Goal: Transaction & Acquisition: Purchase product/service

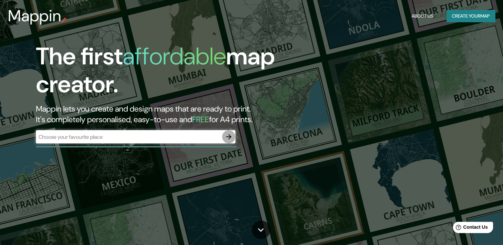
click at [229, 139] on icon "button" at bounding box center [228, 136] width 5 height 5
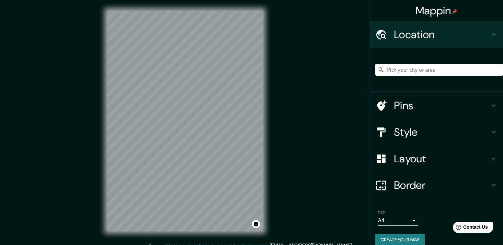
paste input "[GEOGRAPHIC_DATA]"
type input "Noord, [GEOGRAPHIC_DATA], [GEOGRAPHIC_DATA], [GEOGRAPHIC_DATA]"
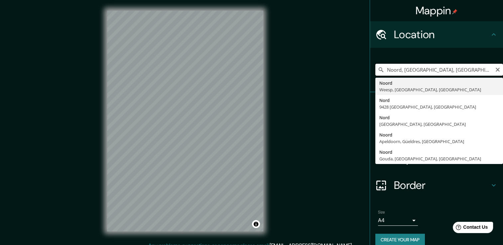
click at [410, 70] on input "Noord, [GEOGRAPHIC_DATA], [GEOGRAPHIC_DATA], [GEOGRAPHIC_DATA]" at bounding box center [440, 70] width 128 height 12
click at [495, 71] on icon "Clear" at bounding box center [497, 69] width 5 height 5
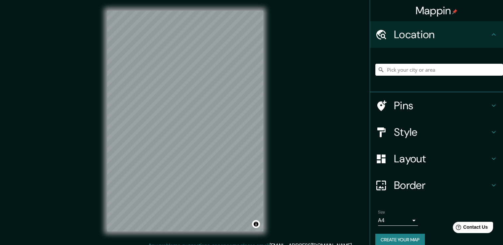
click at [490, 132] on icon at bounding box center [494, 132] width 8 height 8
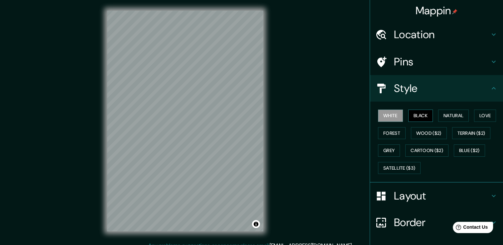
click at [423, 116] on button "Black" at bounding box center [420, 116] width 25 height 12
click at [443, 116] on button "Natural" at bounding box center [453, 116] width 31 height 12
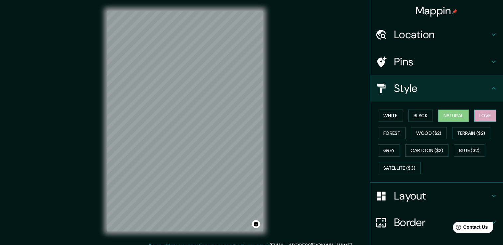
click at [479, 115] on button "Love" at bounding box center [485, 116] width 22 height 12
click at [391, 134] on button "Forest" at bounding box center [392, 133] width 28 height 12
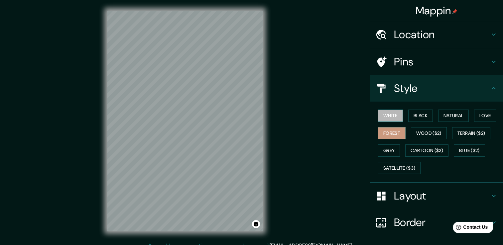
click at [389, 116] on button "White" at bounding box center [390, 116] width 25 height 12
click at [414, 111] on button "Black" at bounding box center [420, 116] width 25 height 12
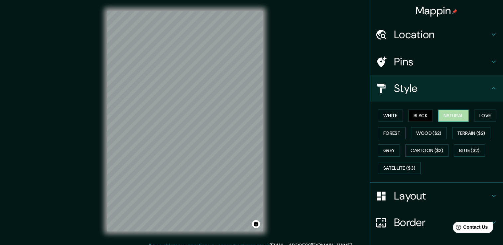
click at [441, 113] on button "Natural" at bounding box center [453, 116] width 31 height 12
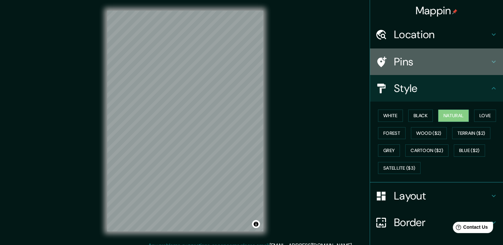
click at [488, 67] on div "Pins" at bounding box center [436, 62] width 133 height 27
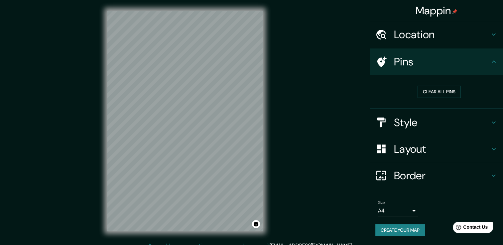
click at [492, 61] on icon at bounding box center [494, 62] width 8 height 8
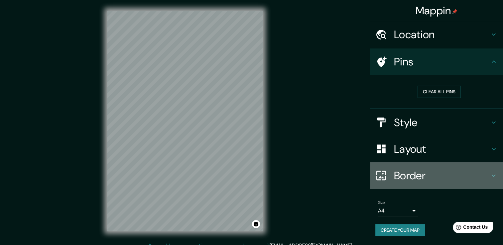
click at [490, 175] on h4 "Border" at bounding box center [442, 175] width 96 height 13
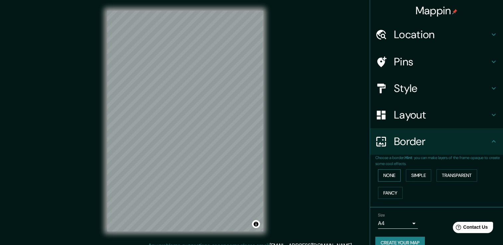
click at [387, 172] on button "None" at bounding box center [389, 176] width 23 height 12
click at [412, 176] on button "Simple" at bounding box center [418, 176] width 25 height 12
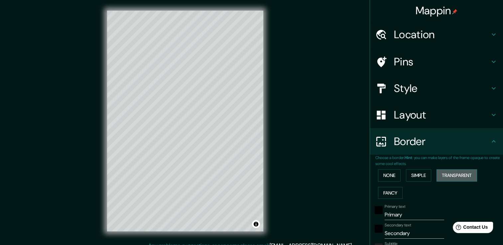
click at [451, 174] on button "Transparent" at bounding box center [457, 176] width 41 height 12
click at [393, 190] on button "Fancy" at bounding box center [390, 193] width 25 height 12
click at [389, 178] on button "None" at bounding box center [389, 176] width 23 height 12
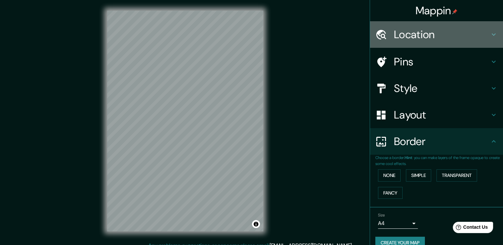
click at [435, 29] on h4 "Location" at bounding box center [442, 34] width 96 height 13
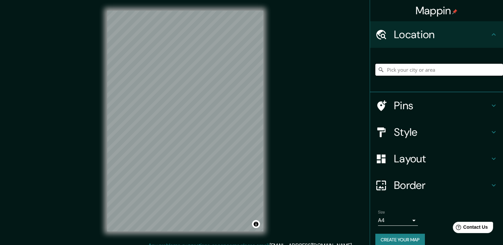
paste input "[GEOGRAPHIC_DATA]"
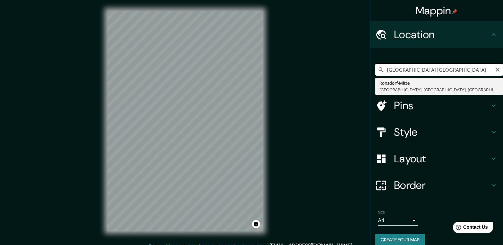
type input "[GEOGRAPHIC_DATA], [GEOGRAPHIC_DATA], [GEOGRAPHIC_DATA], [GEOGRAPHIC_DATA]"
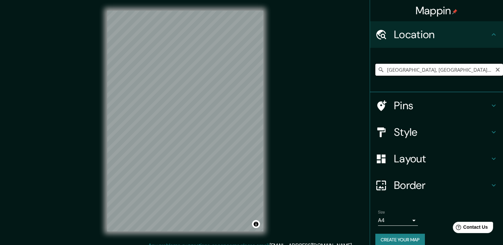
drag, startPoint x: 487, startPoint y: 68, endPoint x: 459, endPoint y: 71, distance: 28.4
click at [487, 69] on input "[GEOGRAPHIC_DATA], [GEOGRAPHIC_DATA], [GEOGRAPHIC_DATA], [GEOGRAPHIC_DATA]" at bounding box center [440, 70] width 128 height 12
drag, startPoint x: 382, startPoint y: 71, endPoint x: 505, endPoint y: 72, distance: 122.4
click at [503, 72] on html "Mappin Location [GEOGRAPHIC_DATA], [GEOGRAPHIC_DATA], [GEOGRAPHIC_DATA], [GEOGR…" at bounding box center [251, 122] width 503 height 245
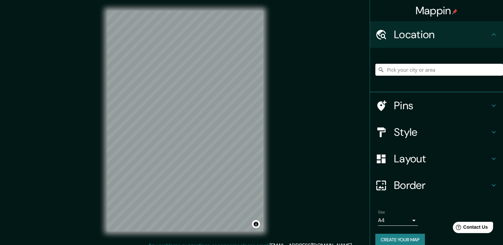
scroll to position [0, 0]
paste input "[STREET_ADDRESS][PERSON_NAME][PERSON_NAME][PERSON_NAME]."
type input "[GEOGRAPHIC_DATA]"
click at [496, 71] on icon "Clear" at bounding box center [498, 70] width 4 height 4
